Goal: Entertainment & Leisure: Consume media (video, audio)

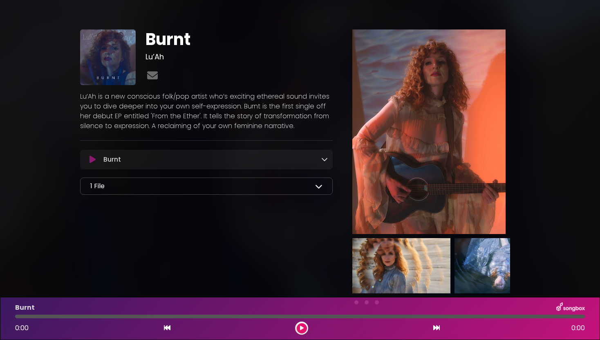
click at [302, 327] on icon at bounding box center [302, 327] width 4 height 5
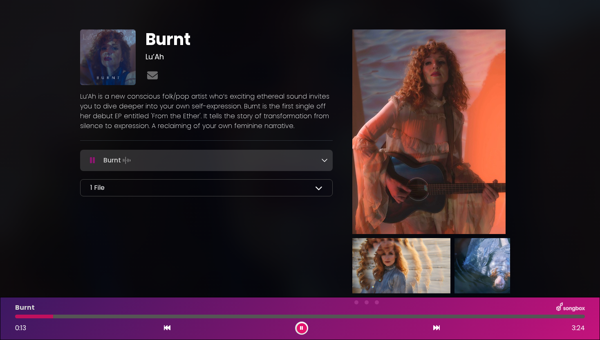
click at [301, 325] on button at bounding box center [302, 328] width 10 height 10
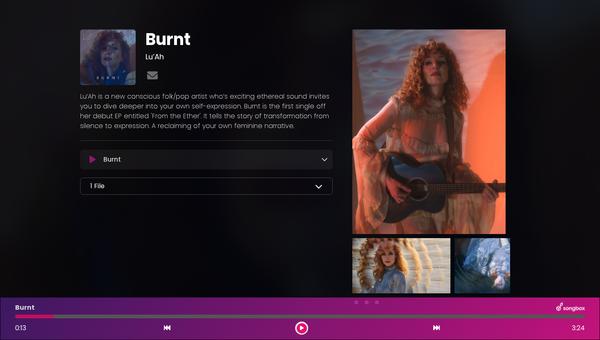
click at [301, 325] on button at bounding box center [302, 328] width 10 height 10
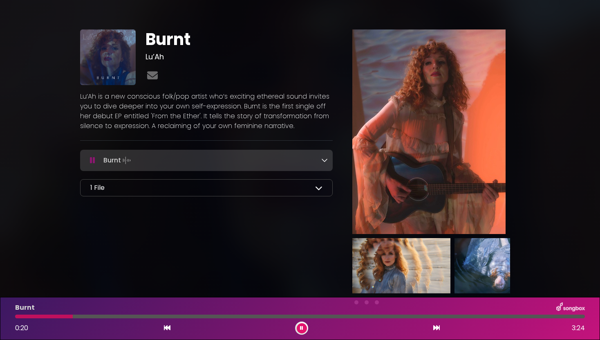
click at [301, 325] on button at bounding box center [302, 328] width 10 height 10
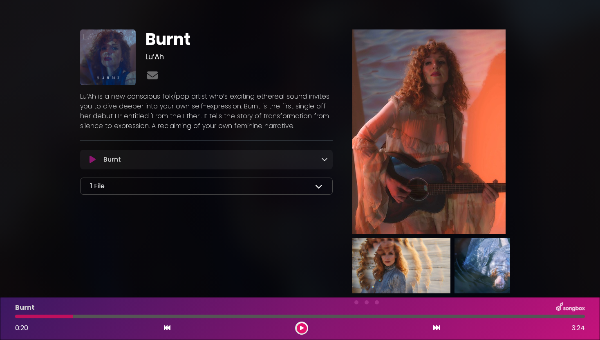
click at [301, 325] on button at bounding box center [302, 328] width 10 height 10
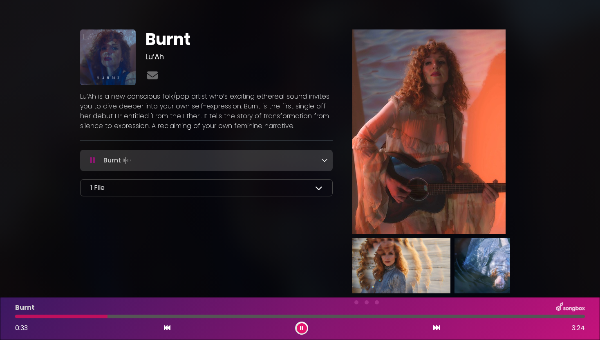
click at [301, 325] on button at bounding box center [302, 328] width 10 height 10
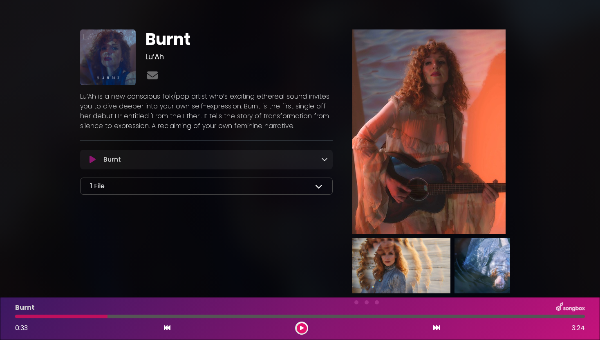
click at [301, 325] on button at bounding box center [302, 328] width 10 height 10
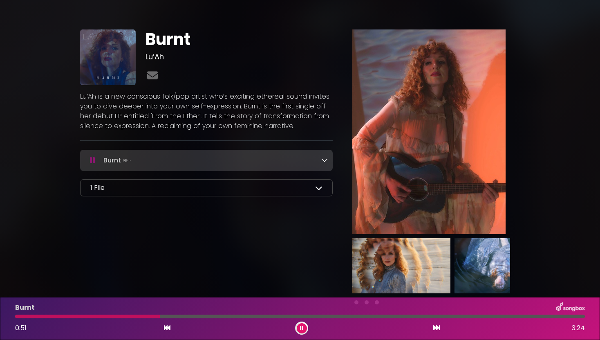
click at [301, 325] on button at bounding box center [302, 328] width 10 height 10
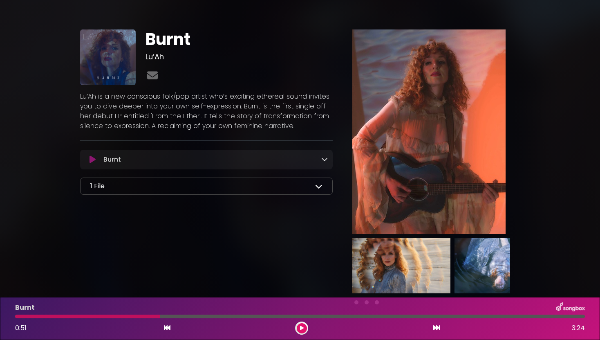
click at [301, 325] on button at bounding box center [302, 328] width 10 height 10
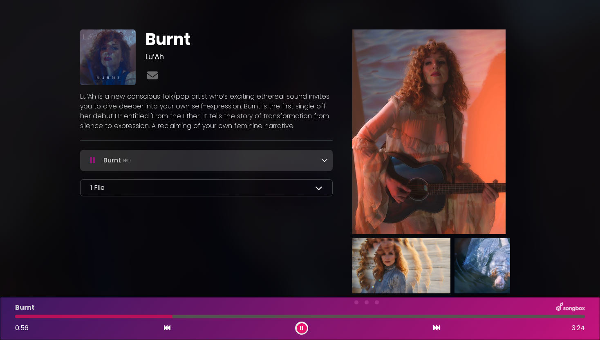
click at [301, 325] on button at bounding box center [302, 328] width 10 height 10
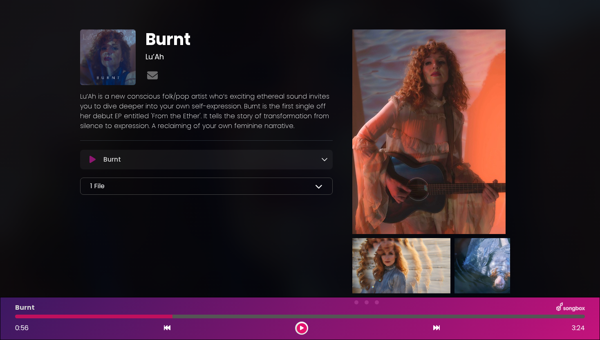
click at [301, 325] on button at bounding box center [302, 328] width 10 height 10
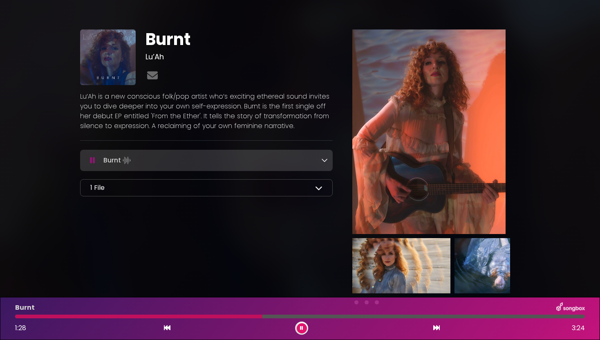
click at [301, 325] on button at bounding box center [302, 328] width 10 height 10
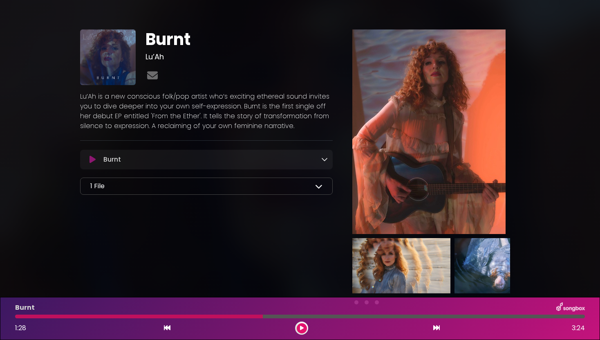
click at [301, 325] on button at bounding box center [302, 328] width 10 height 10
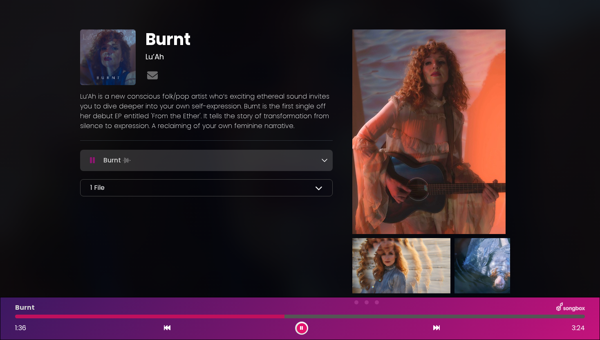
click at [301, 325] on button at bounding box center [302, 328] width 10 height 10
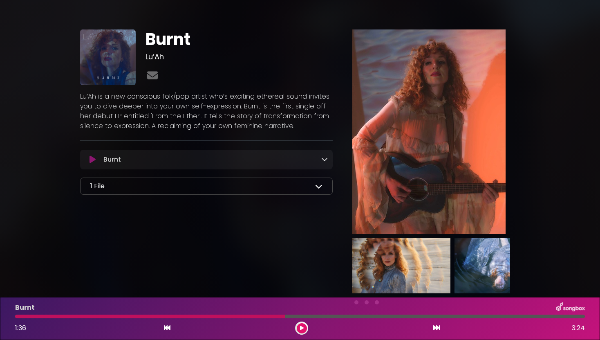
click at [301, 325] on button at bounding box center [302, 328] width 10 height 10
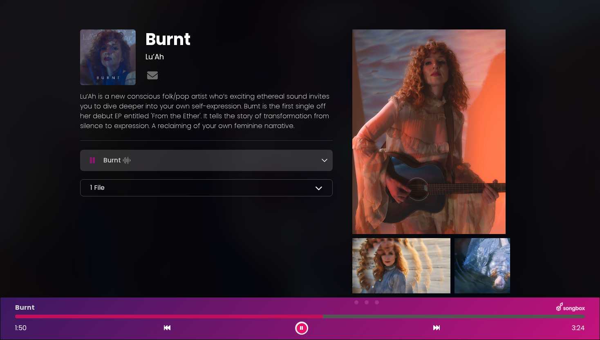
click at [301, 325] on button at bounding box center [302, 328] width 10 height 10
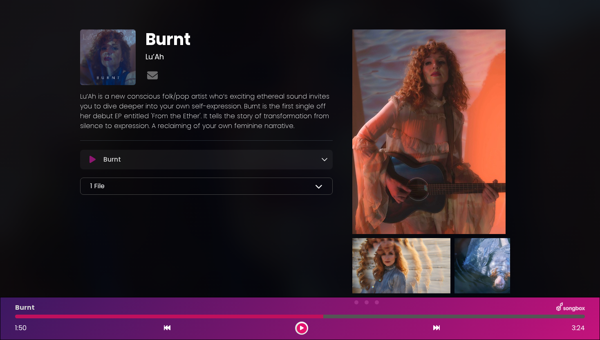
click at [301, 325] on button at bounding box center [302, 328] width 10 height 10
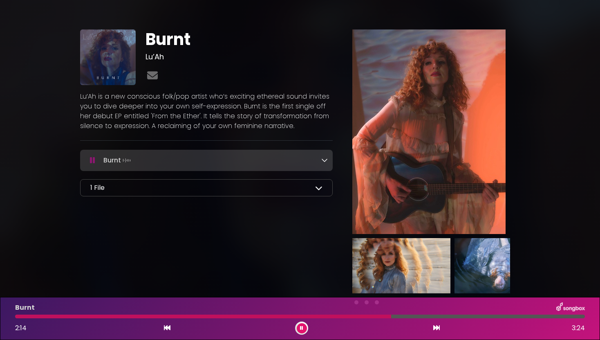
click at [301, 325] on button at bounding box center [302, 328] width 10 height 10
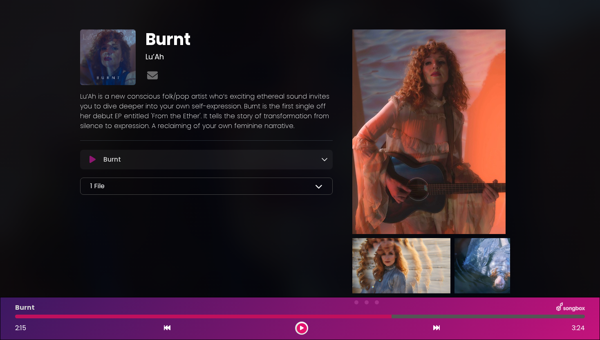
click at [301, 325] on button at bounding box center [302, 328] width 10 height 10
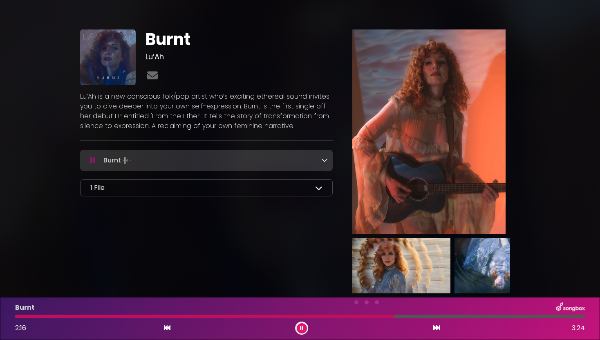
click at [301, 325] on button at bounding box center [302, 328] width 10 height 10
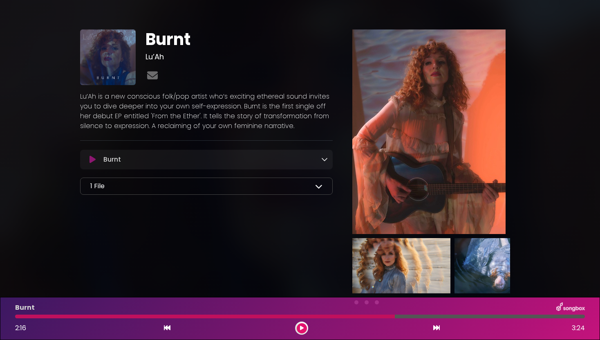
click at [301, 325] on button at bounding box center [302, 328] width 10 height 10
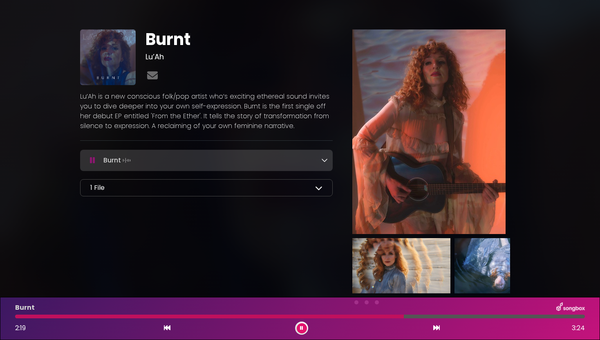
click at [301, 325] on button at bounding box center [302, 328] width 10 height 10
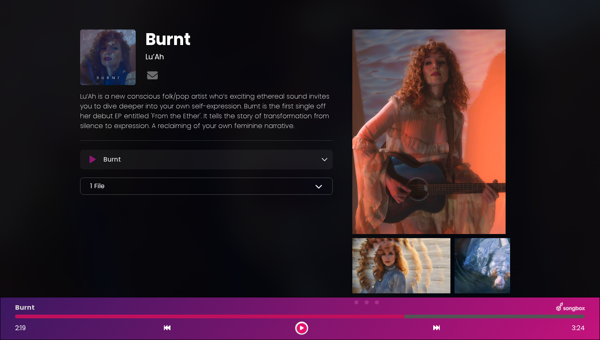
click at [301, 325] on button at bounding box center [302, 328] width 10 height 10
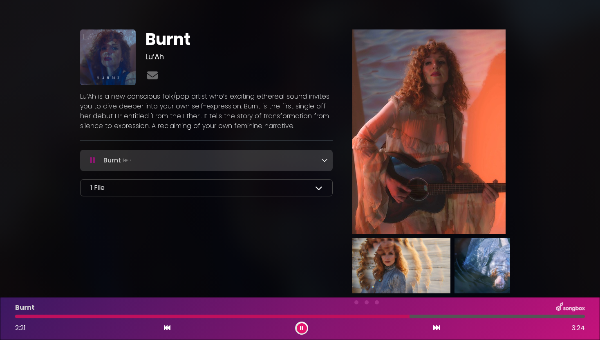
click at [301, 325] on button at bounding box center [302, 328] width 10 height 10
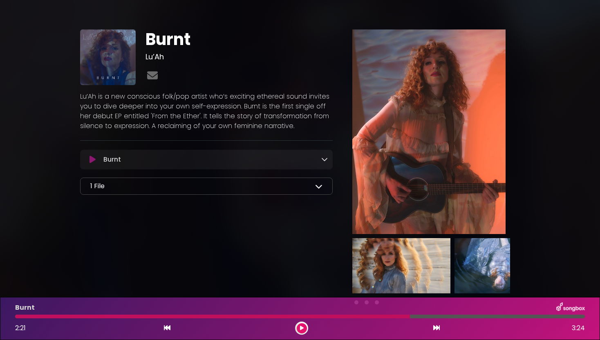
click at [301, 325] on button at bounding box center [302, 328] width 10 height 10
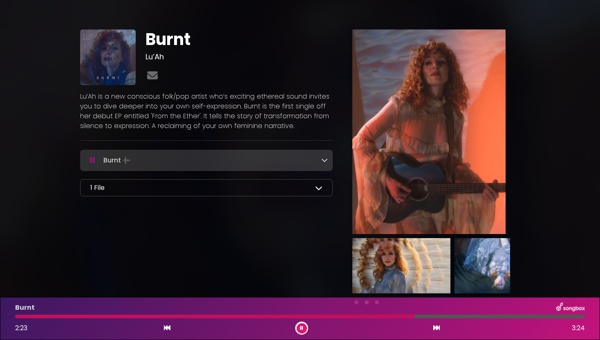
click at [301, 325] on button at bounding box center [302, 328] width 10 height 10
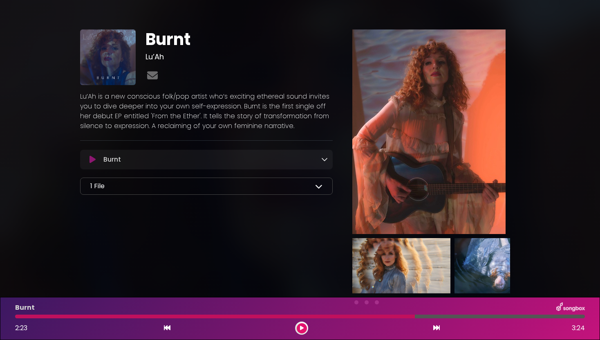
click at [301, 325] on button at bounding box center [302, 328] width 10 height 10
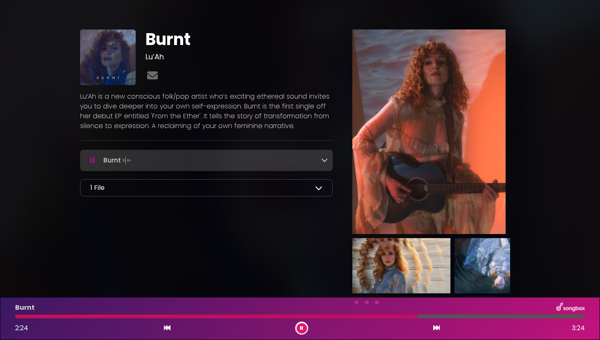
click at [301, 325] on button at bounding box center [302, 328] width 10 height 10
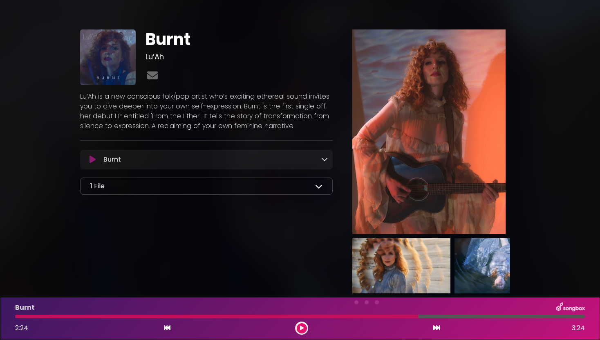
click at [301, 325] on button at bounding box center [302, 328] width 10 height 10
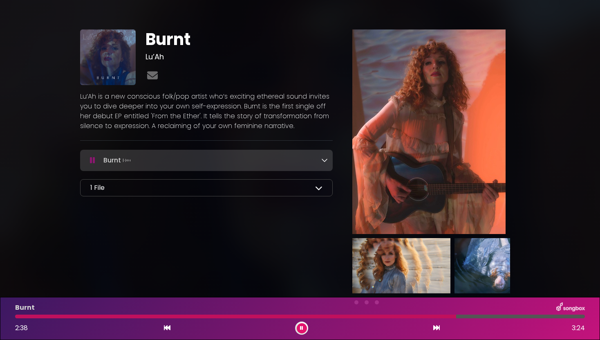
click at [301, 325] on button at bounding box center [302, 328] width 10 height 10
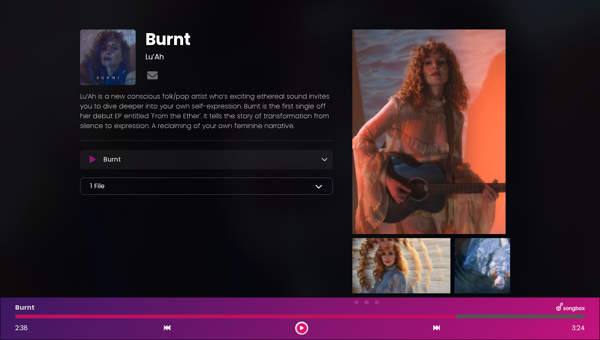
click at [301, 325] on button at bounding box center [302, 328] width 10 height 10
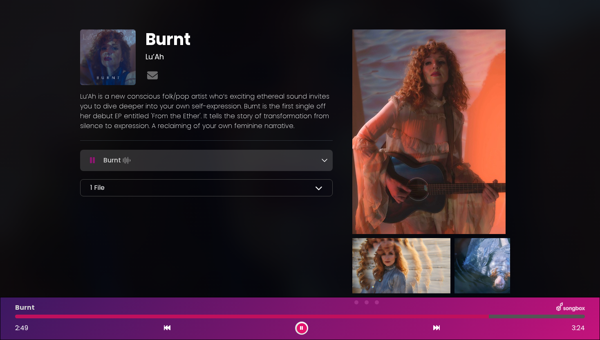
click at [301, 325] on button at bounding box center [302, 328] width 10 height 10
